Goal: Task Accomplishment & Management: Complete application form

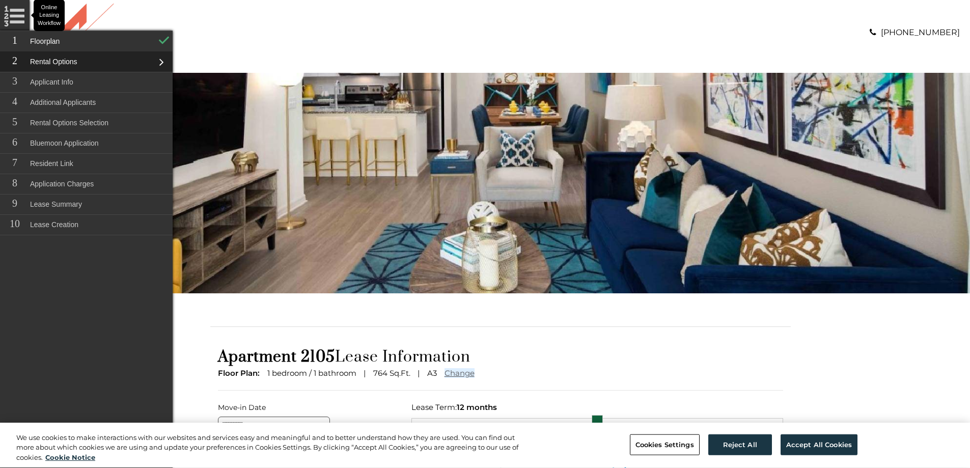
scroll to position [204, 0]
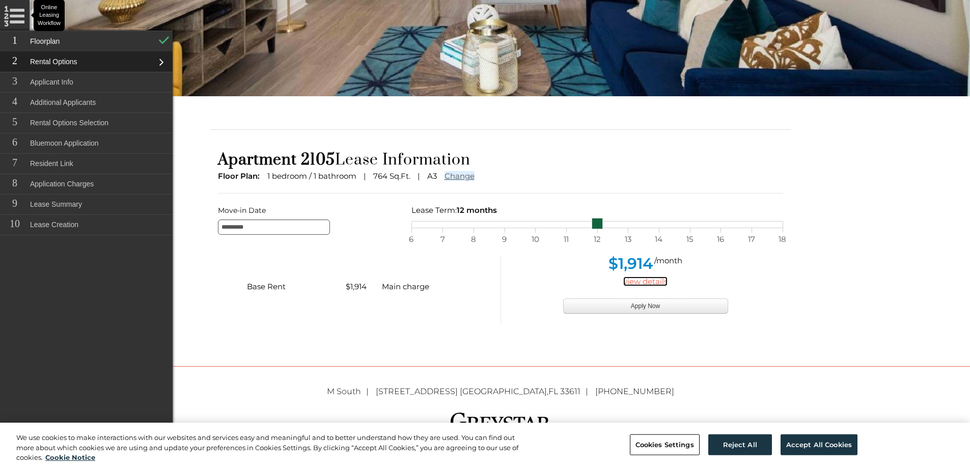
click at [649, 283] on link "view details" at bounding box center [646, 282] width 44 height 10
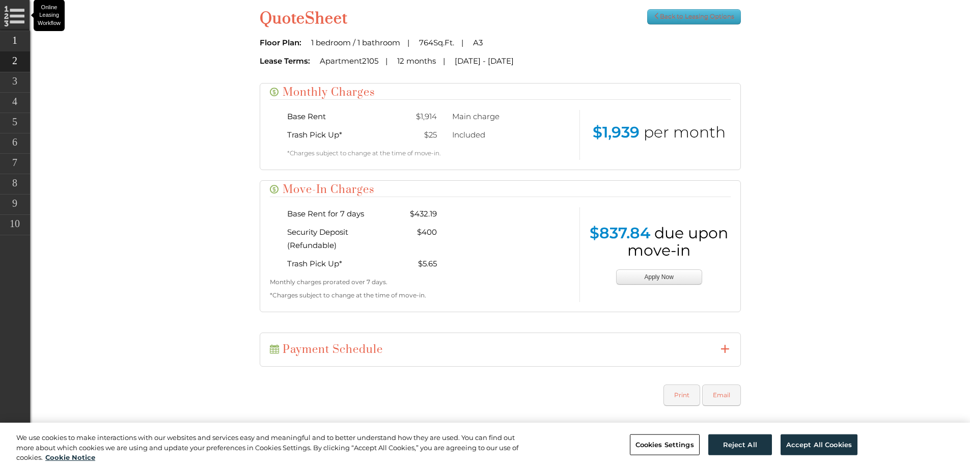
scroll to position [354, 0]
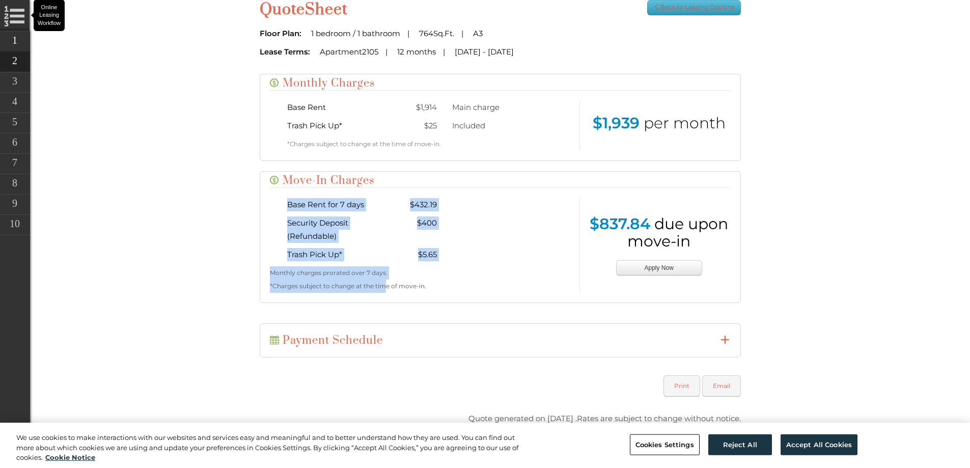
drag, startPoint x: 384, startPoint y: 282, endPoint x: 272, endPoint y: 196, distance: 141.6
click at [273, 195] on div "Move-In Charges Base Rent for 7 days $432.19 Security Deposit (Refundable) $400…" at bounding box center [500, 237] width 481 height 132
click at [269, 198] on div "Base Rent for 7 days $432.19 Security Deposit (Refundable) $400 Trash Pick Up *…" at bounding box center [420, 245] width 317 height 95
drag, startPoint x: 283, startPoint y: 198, endPoint x: 738, endPoint y: 295, distance: 465.2
click at [738, 295] on div "Move-In Charges Base Rent for 7 days $432.19 Security Deposit (Refundable) $400…" at bounding box center [500, 237] width 481 height 132
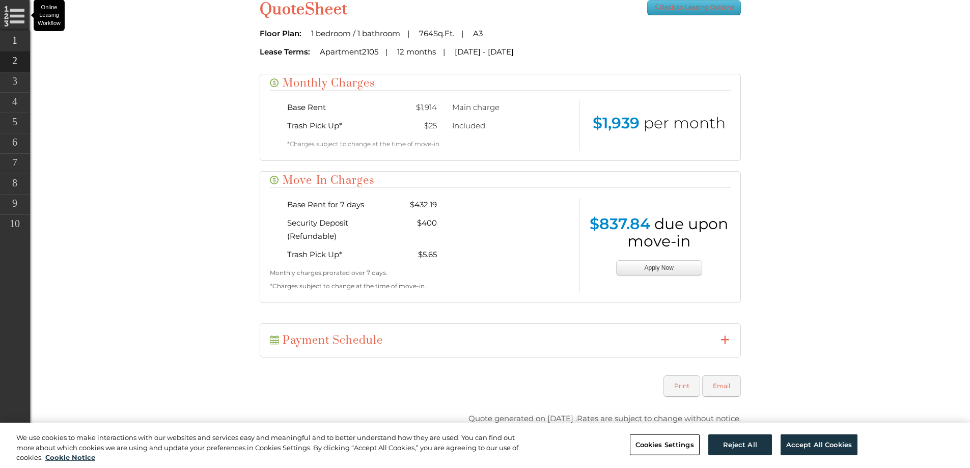
click at [731, 299] on div "Move-In Charges Base Rent for 7 days $432.19 Security Deposit (Refundable) $400…" at bounding box center [500, 237] width 481 height 132
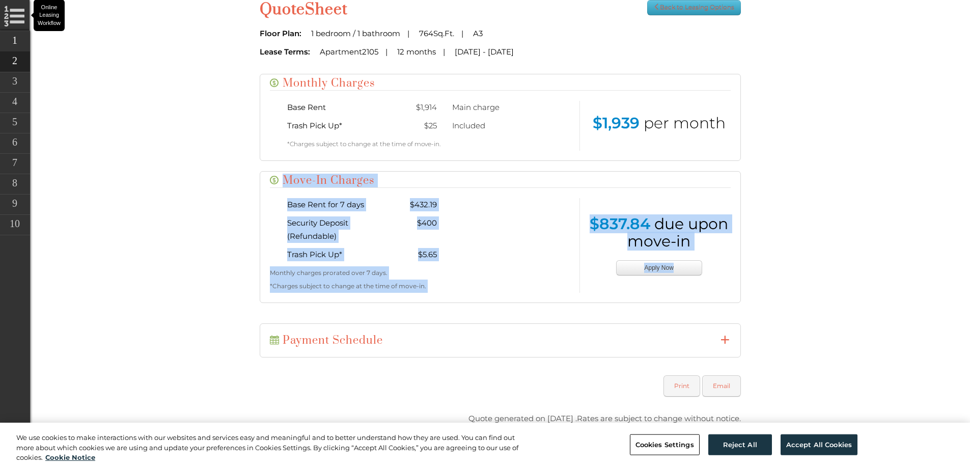
drag, startPoint x: 731, startPoint y: 299, endPoint x: 265, endPoint y: 178, distance: 481.6
click at [265, 178] on div "Move-In Charges Base Rent for 7 days $432.19 Security Deposit (Refundable) $400…" at bounding box center [500, 237] width 481 height 132
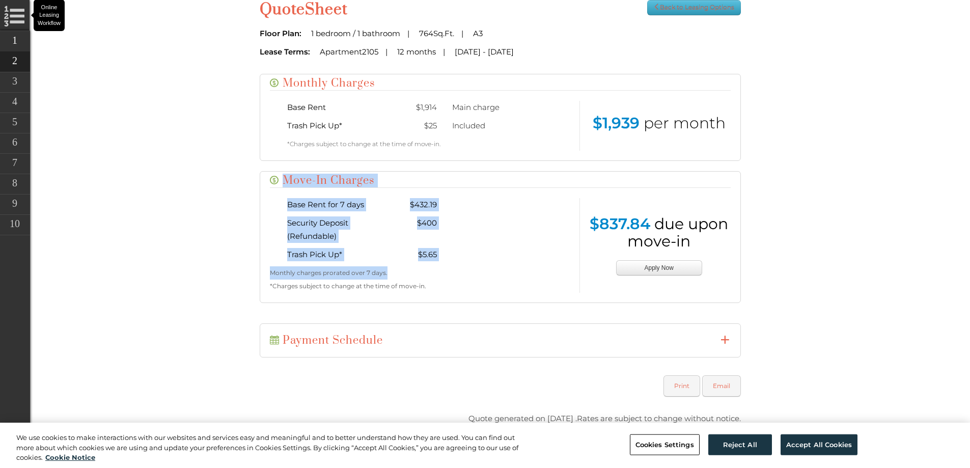
drag, startPoint x: 264, startPoint y: 177, endPoint x: 481, endPoint y: 278, distance: 239.3
click at [481, 278] on div "Move-In Charges Base Rent for 7 days $432.19 Security Deposit (Refundable) $400…" at bounding box center [500, 237] width 481 height 132
click at [481, 278] on p "Monthly charges prorated over 7 days." at bounding box center [421, 272] width 302 height 13
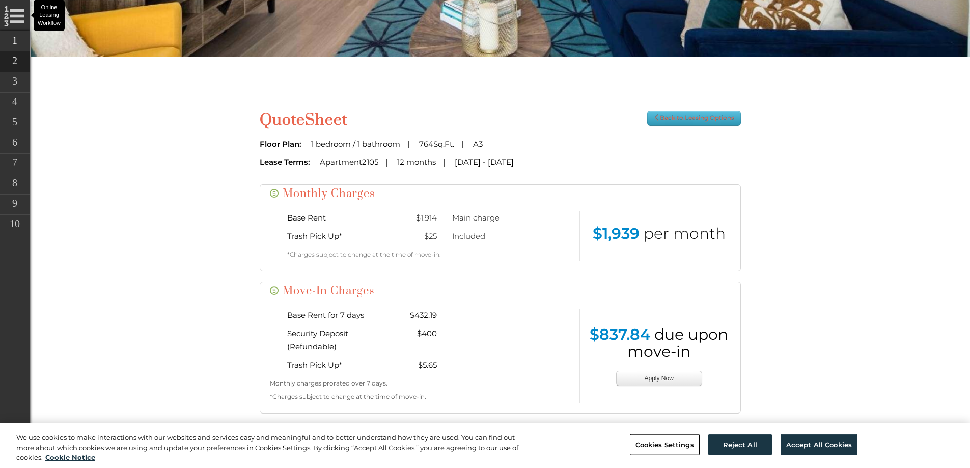
scroll to position [201, 0]
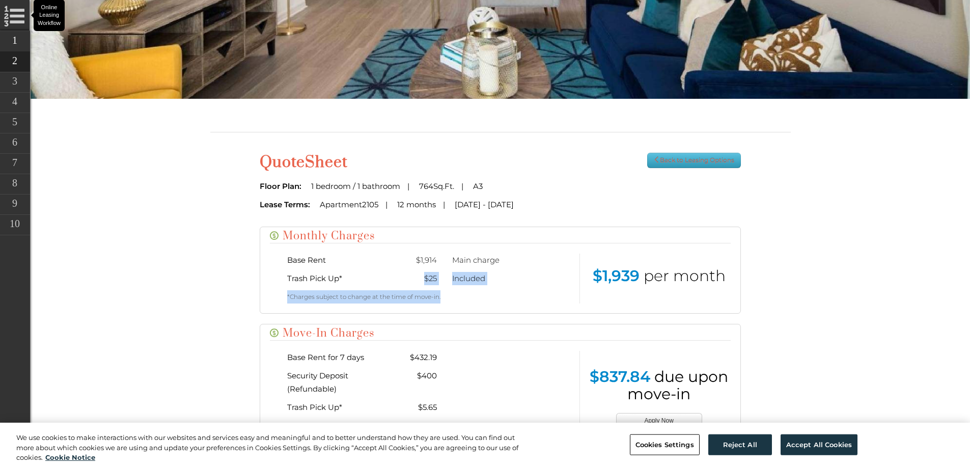
drag, startPoint x: 404, startPoint y: 268, endPoint x: 539, endPoint y: 288, distance: 136.4
click at [539, 288] on div "Base Rent $1,914 Main charge Trash Pick Up * $25 Included *Charges subject to c…" at bounding box center [420, 279] width 267 height 50
click at [463, 277] on div "Included" at bounding box center [504, 278] width 118 height 13
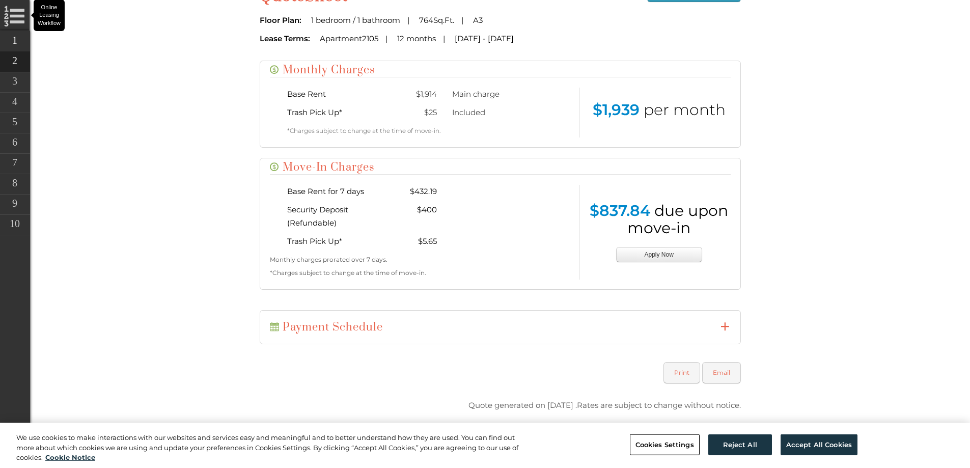
scroll to position [405, 0]
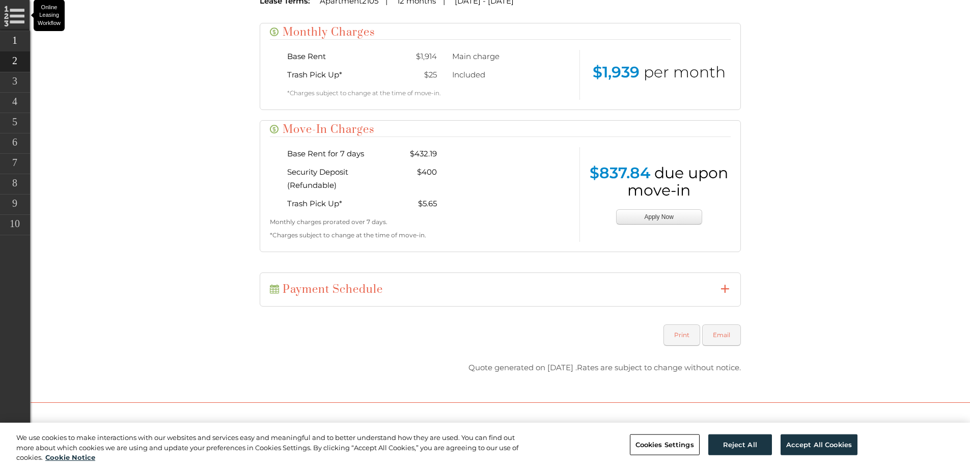
click at [718, 287] on h4 "Payment Schedule" at bounding box center [500, 290] width 461 height 14
click at [726, 291] on icon at bounding box center [725, 288] width 9 height 9
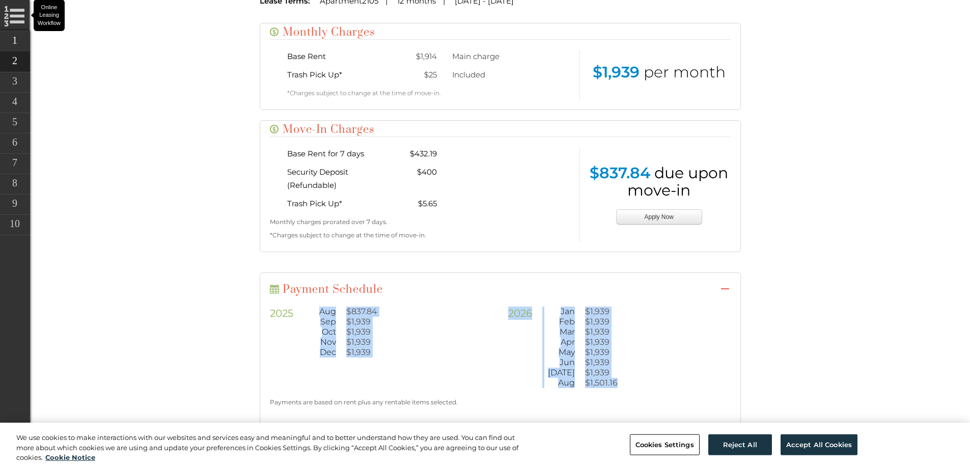
drag, startPoint x: 333, startPoint y: 315, endPoint x: 787, endPoint y: 370, distance: 456.8
click at [737, 362] on div "[DATE] $837.84 Sep $1,939 Oct $1,939 Nov $1,939 Dec $1,939 [DATE] $1,939 Feb $1…" at bounding box center [500, 348] width 476 height 82
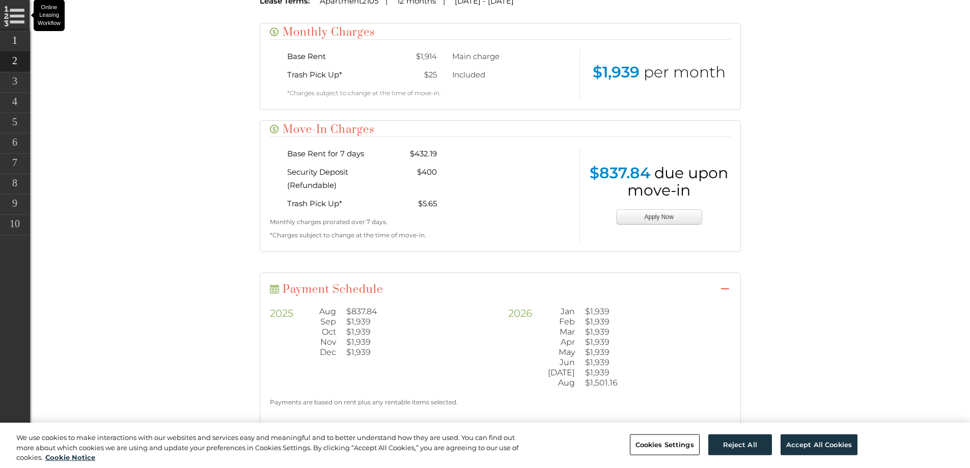
drag, startPoint x: 604, startPoint y: 389, endPoint x: 557, endPoint y: 331, distance: 75.0
click at [560, 332] on div "**********" at bounding box center [500, 386] width 285 height 159
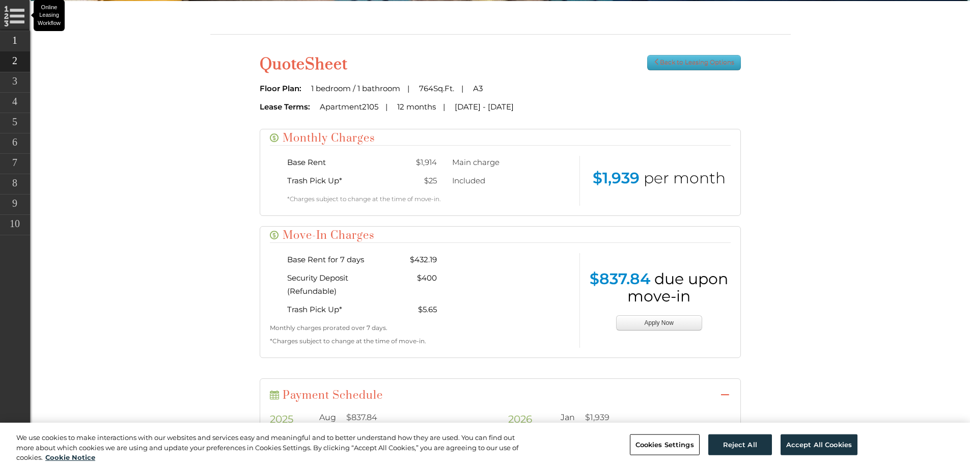
scroll to position [303, 0]
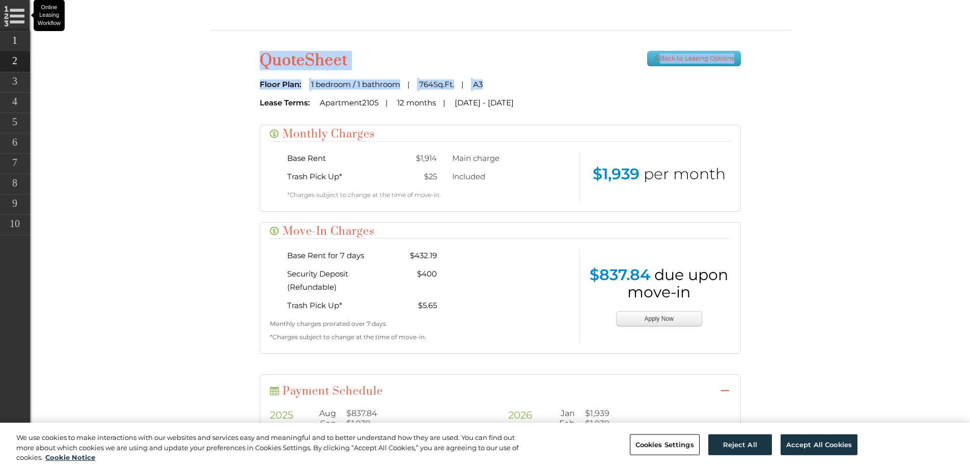
drag, startPoint x: 571, startPoint y: 90, endPoint x: 809, endPoint y: 363, distance: 362.5
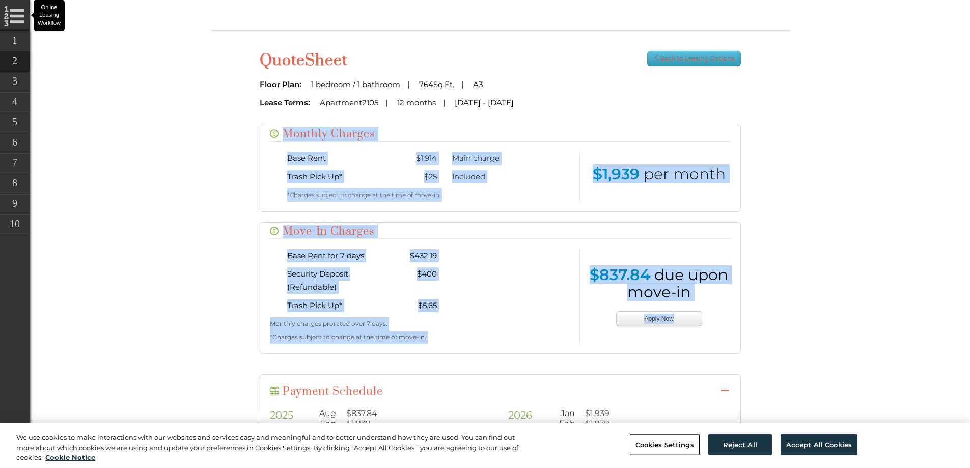
drag, startPoint x: 609, startPoint y: 102, endPoint x: 783, endPoint y: 356, distance: 308.0
click at [783, 356] on div "Quote Sheet Back to Leasing Options Floor Plan: 1 bedroom / 1 bathroom [STREET_…" at bounding box center [501, 325] width 596 height 548
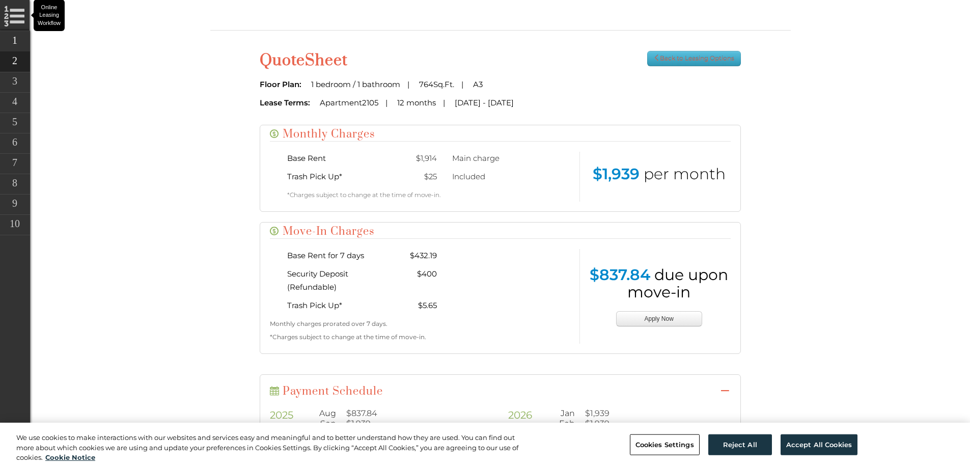
click at [783, 356] on div "Quote Sheet Back to Leasing Options Floor Plan: 1 bedroom / 1 bathroom [STREET_…" at bounding box center [501, 325] width 596 height 548
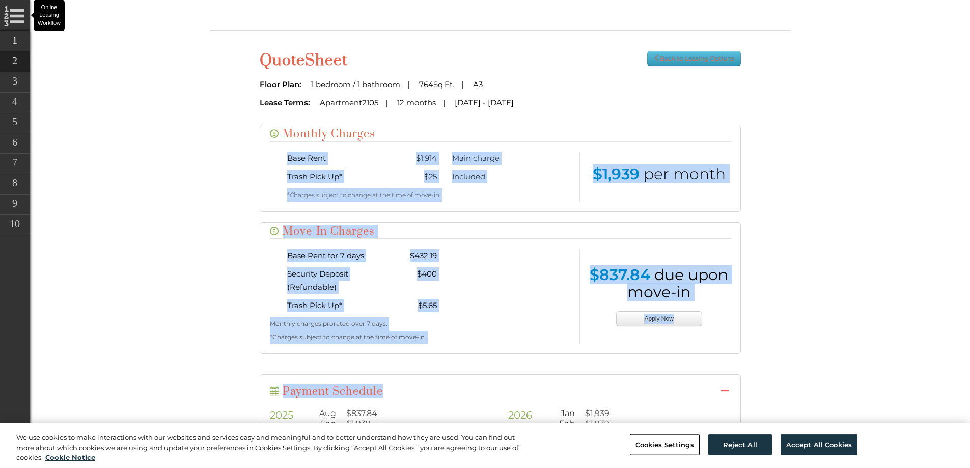
drag, startPoint x: 769, startPoint y: 343, endPoint x: 619, endPoint y: 113, distance: 274.5
click at [619, 113] on div "Quote Sheet Back to Leasing Options Floor Plan: 1 bedroom / 1 bathroom [STREET_…" at bounding box center [501, 325] width 596 height 548
click at [619, 113] on div "Quote Sheet Back to Leasing Options Floor Plan: 1 bedroom / 1 bathroom [STREET_…" at bounding box center [500, 325] width 497 height 548
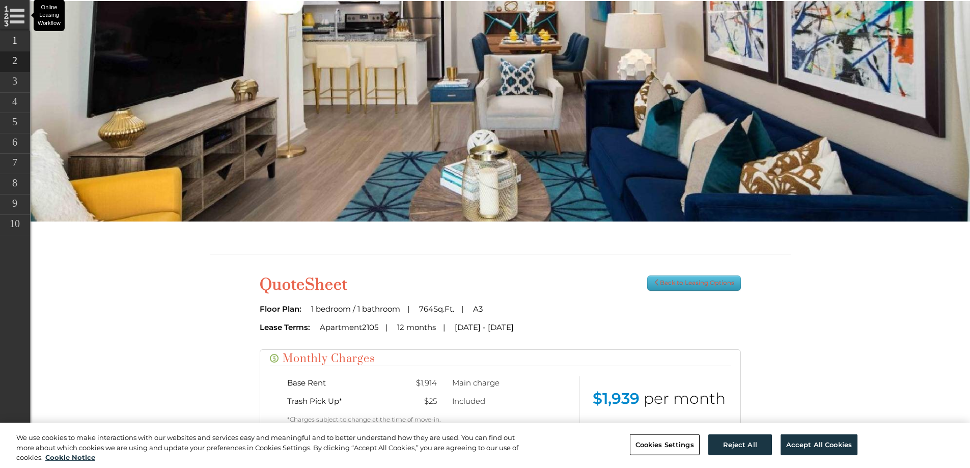
scroll to position [51, 0]
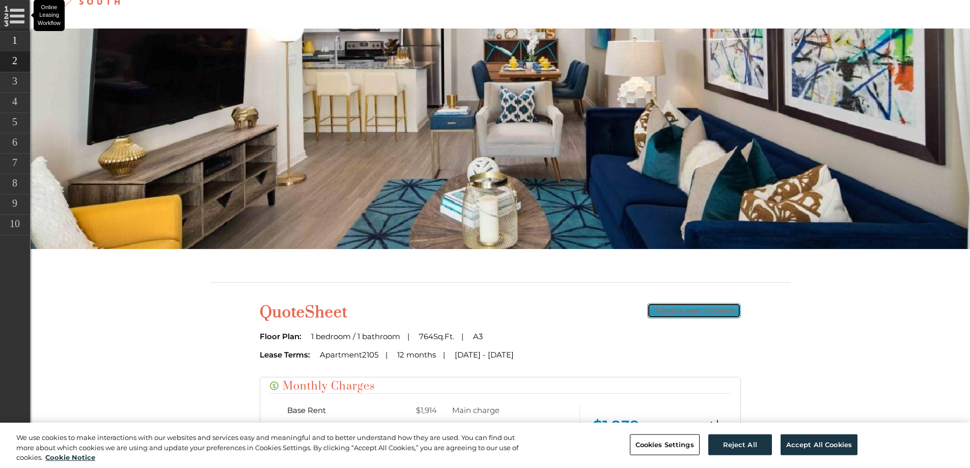
click at [689, 314] on link "Back to Leasing Options" at bounding box center [694, 310] width 94 height 15
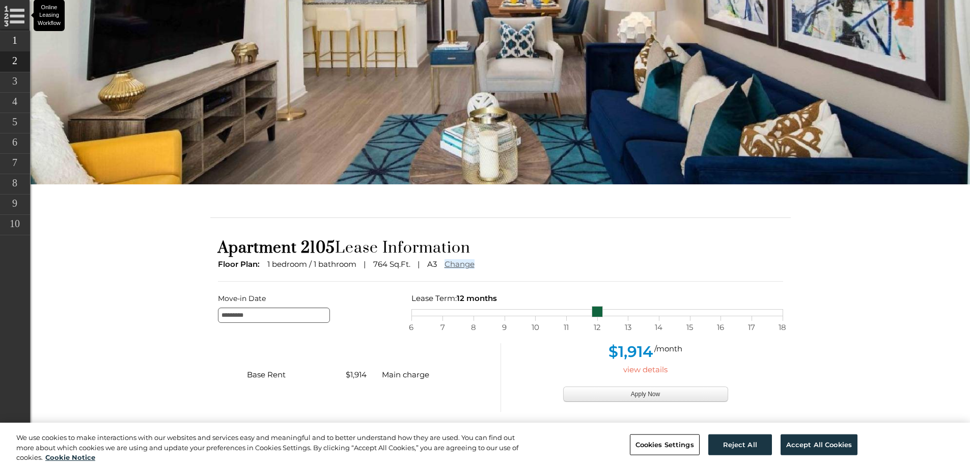
scroll to position [204, 0]
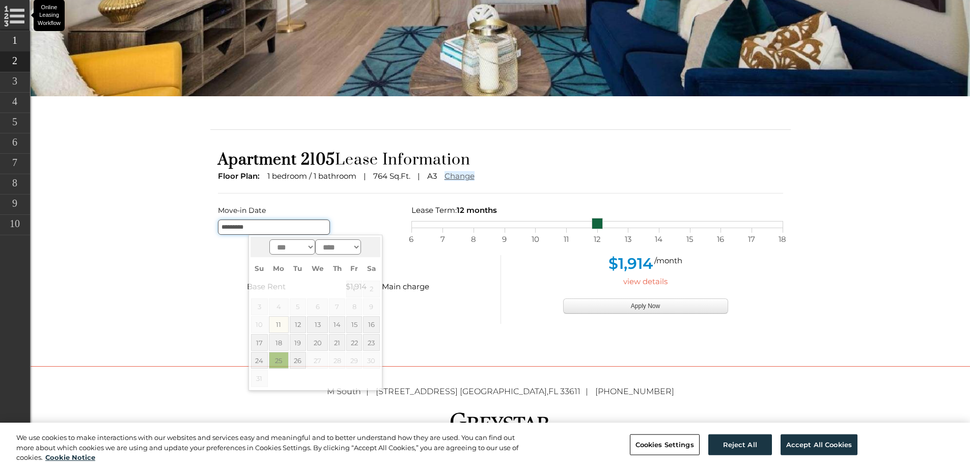
click at [246, 231] on input "*********" at bounding box center [274, 227] width 112 height 15
type input "**********"
click at [930, 264] on html "Skip Navigation Call us : [PHONE_NUMBER] Online Leasing Workflow Online Leasing…" at bounding box center [485, 30] width 970 height 468
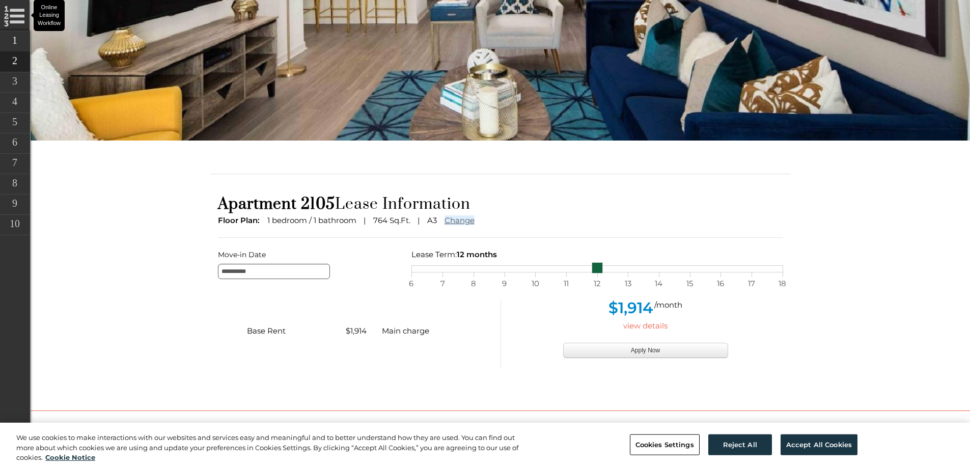
scroll to position [0, 0]
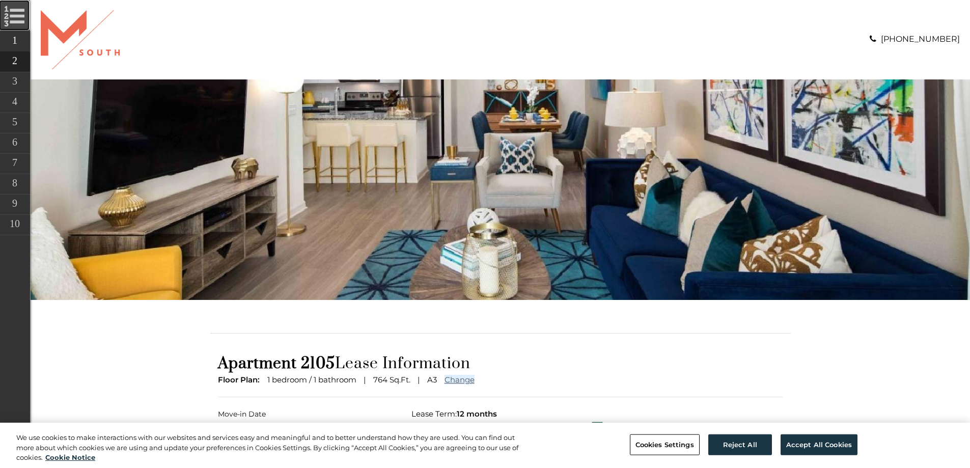
click at [20, 14] on link "Online Leasing Workflow" at bounding box center [14, 15] width 31 height 31
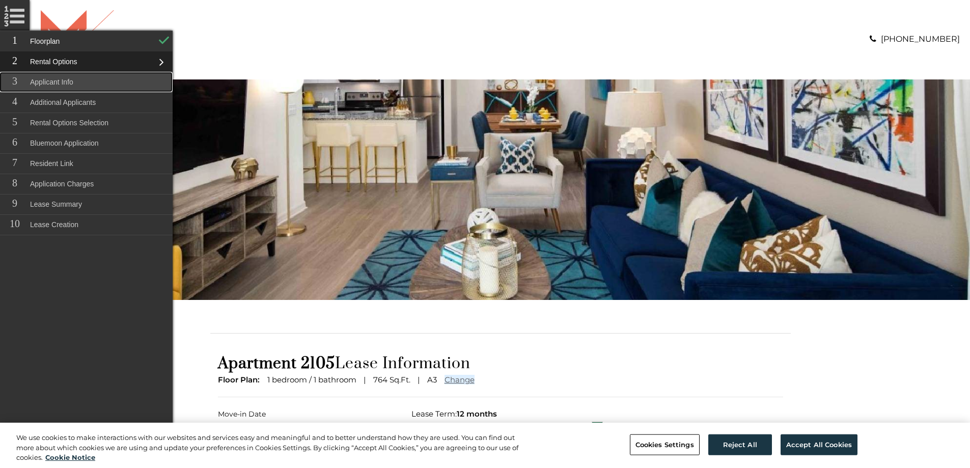
click at [55, 82] on link "Applicant Info" at bounding box center [85, 82] width 173 height 20
